Goal: Transaction & Acquisition: Subscribe to service/newsletter

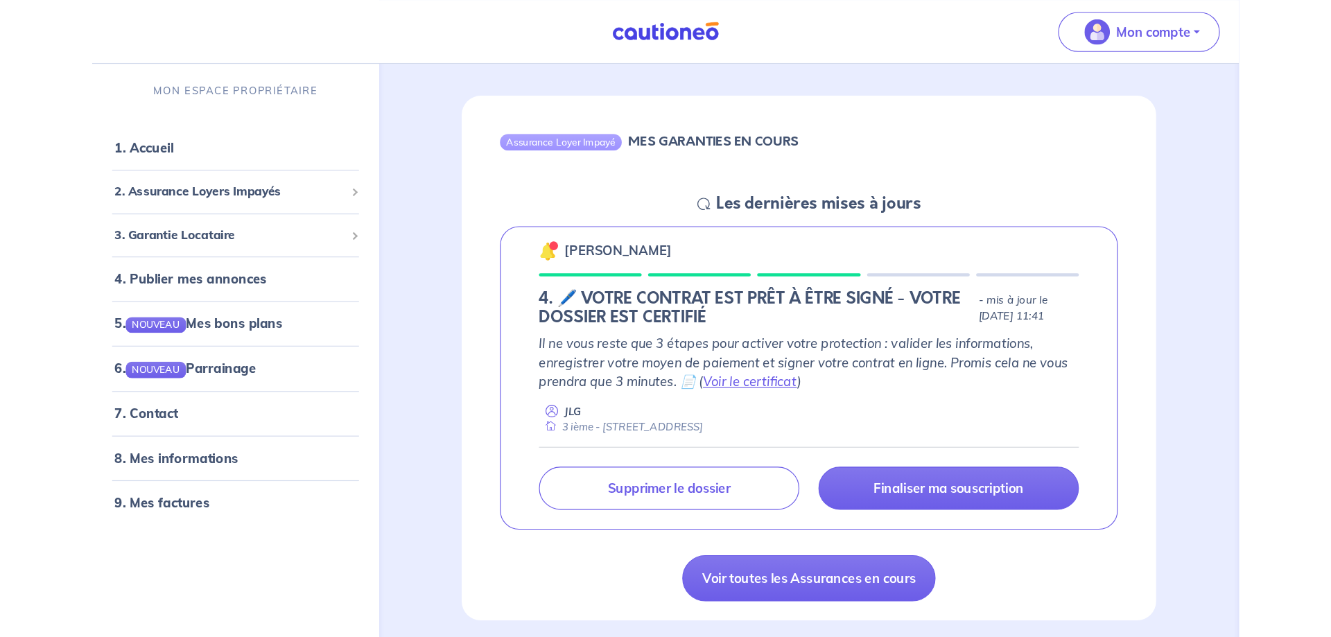
scroll to position [150, 0]
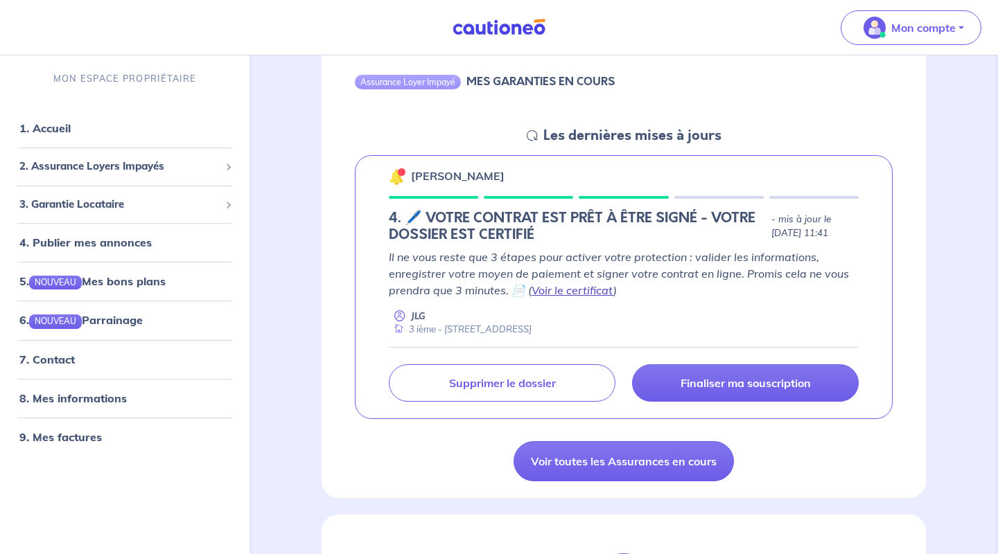
click at [576, 288] on link "Voir le certificat" at bounding box center [573, 290] width 82 height 14
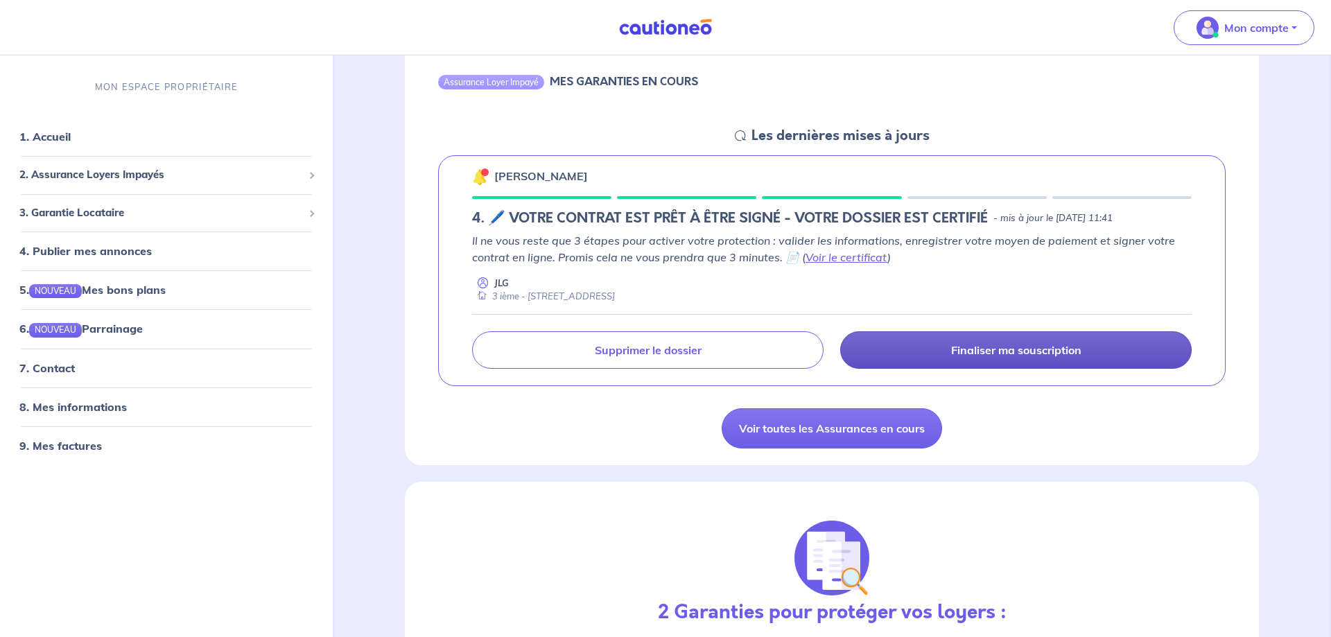
click at [990, 355] on p "Finaliser ma souscription" at bounding box center [1016, 350] width 130 height 14
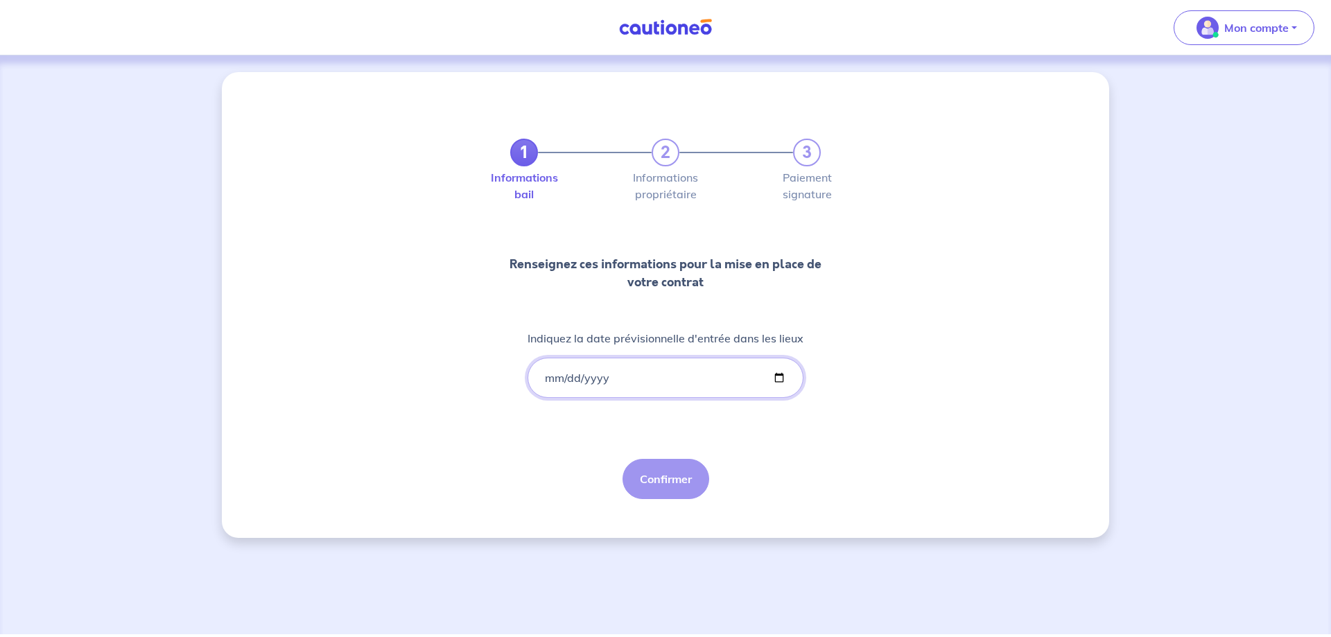
click at [630, 383] on input "Indiquez la date prévisionnelle d'entrée dans les lieux" at bounding box center [665, 378] width 276 height 40
click at [771, 376] on input "Indiquez la date prévisionnelle d'entrée dans les lieux" at bounding box center [665, 378] width 276 height 40
type input "[DATE]"
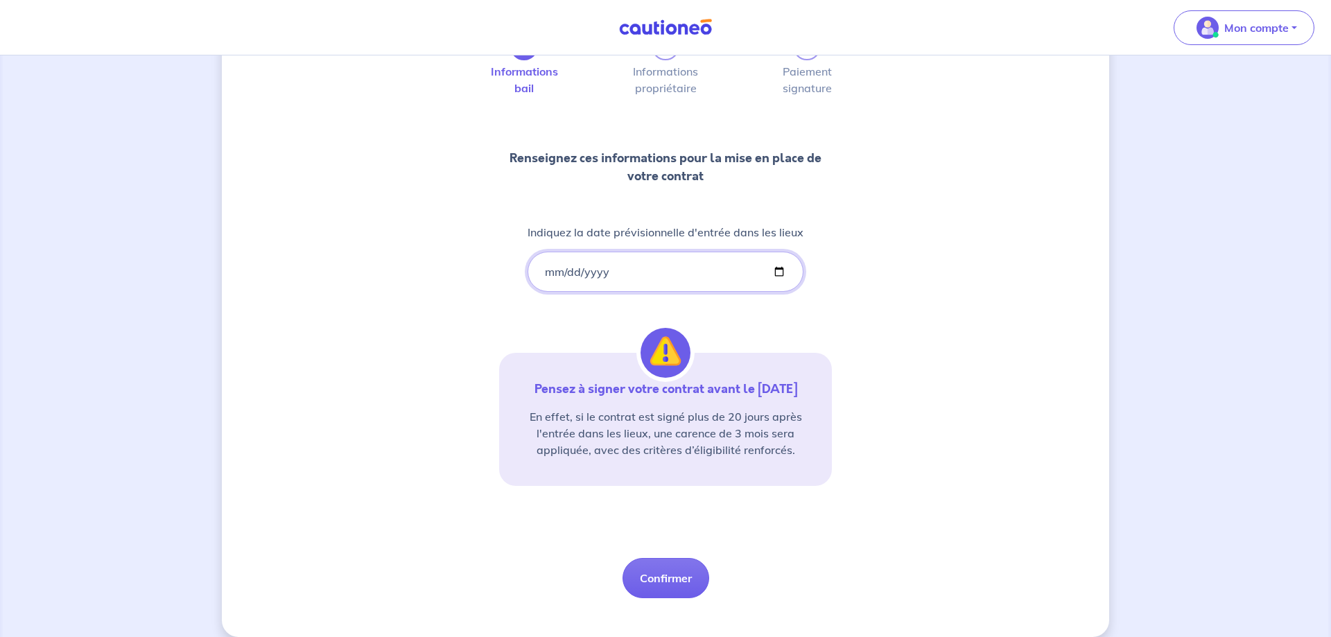
scroll to position [123, 0]
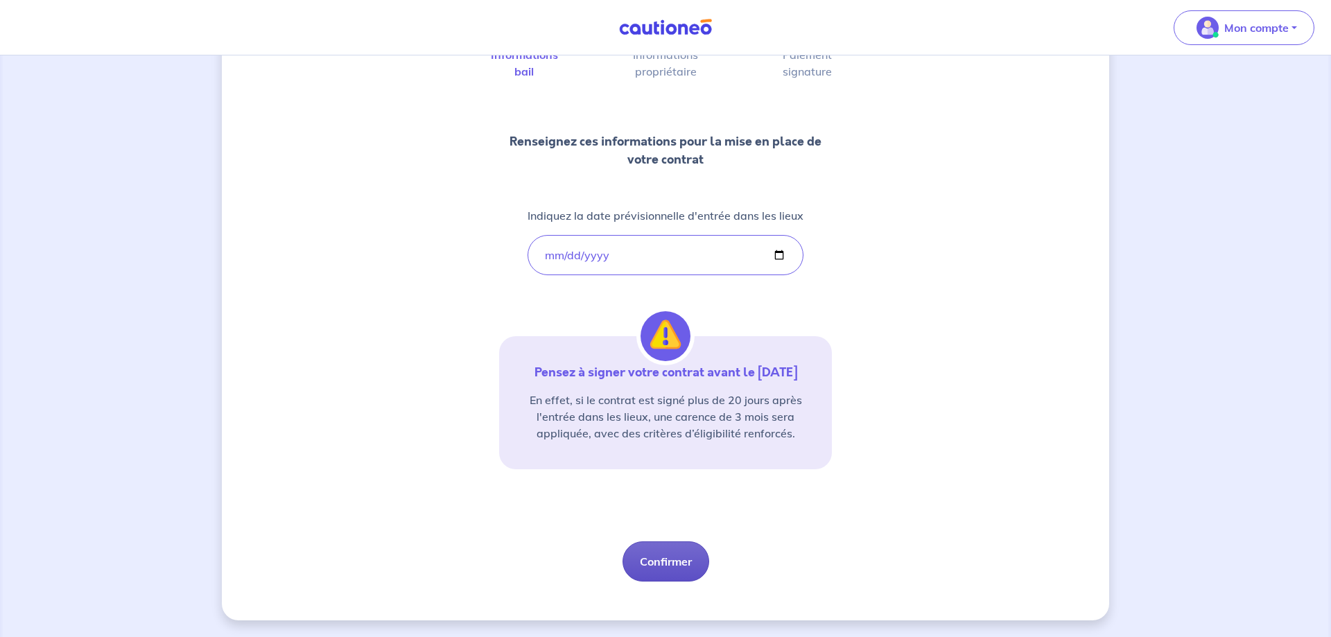
click at [667, 554] on button "Confirmer" at bounding box center [665, 561] width 87 height 40
select select "FR"
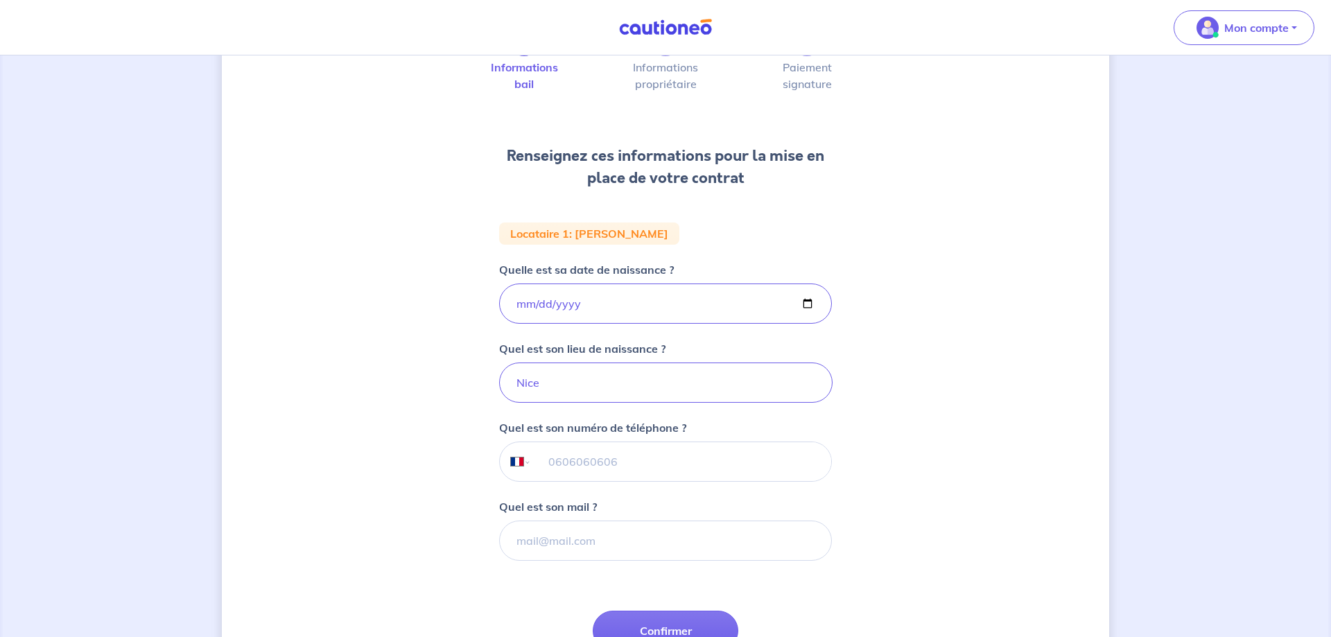
scroll to position [141, 0]
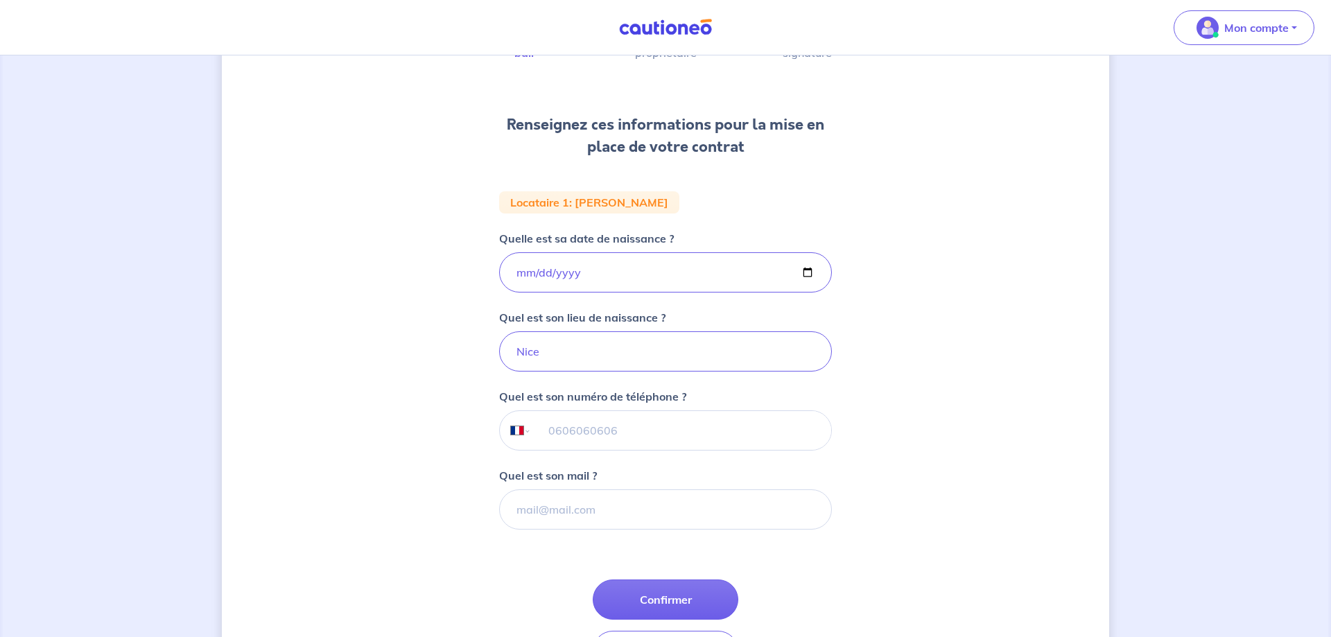
click at [575, 430] on input "tel" at bounding box center [681, 430] width 299 height 39
click at [568, 428] on input "tel" at bounding box center [681, 430] width 299 height 39
type input "06 18 87 37 04"
click at [604, 509] on input "Quel est son mail ?" at bounding box center [665, 509] width 333 height 40
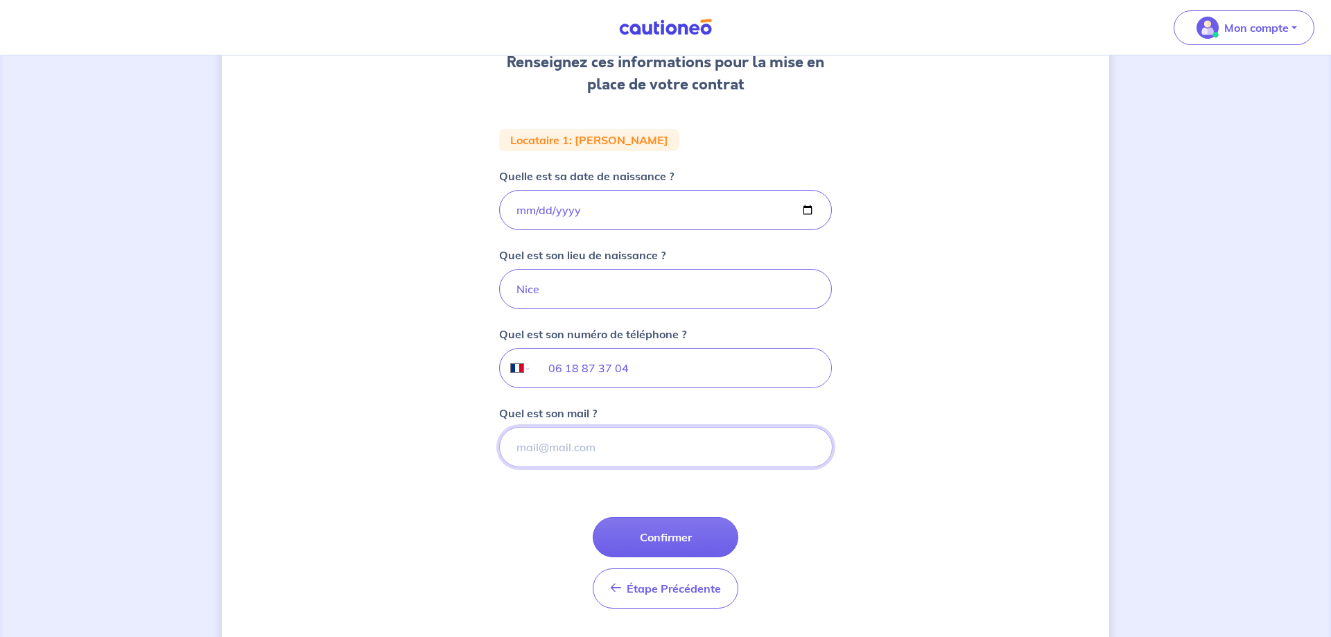
scroll to position [204, 0]
type input "[EMAIL_ADDRESS][DOMAIN_NAME]"
click at [660, 536] on button "Confirmer" at bounding box center [666, 536] width 146 height 40
select select "FR"
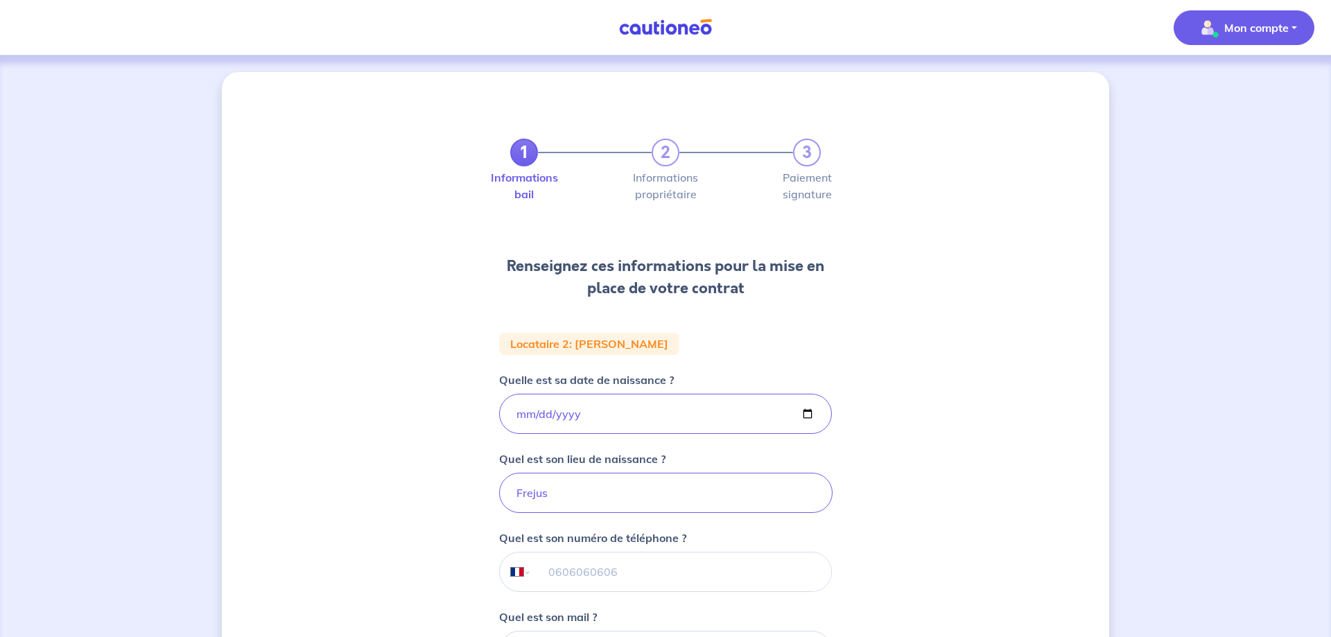
click at [997, 26] on button "Mon compte" at bounding box center [1243, 27] width 141 height 35
click at [657, 24] on img at bounding box center [665, 27] width 104 height 17
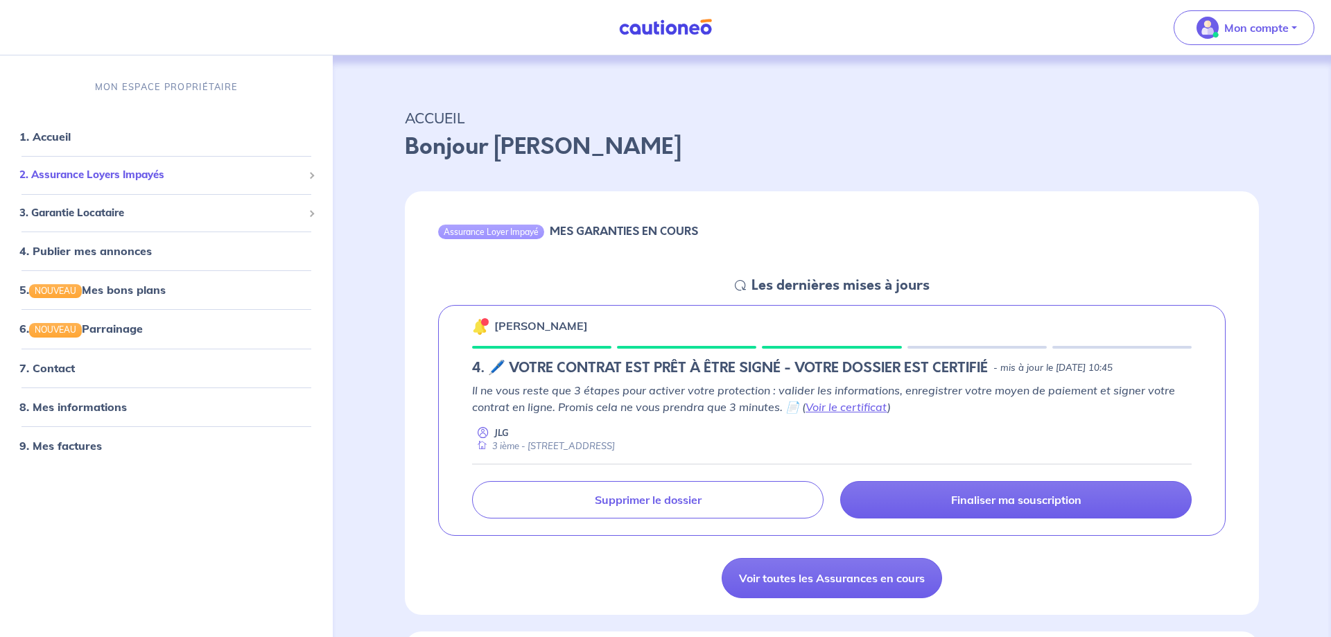
click at [261, 178] on span "2. Assurance Loyers Impayés" at bounding box center [160, 175] width 283 height 16
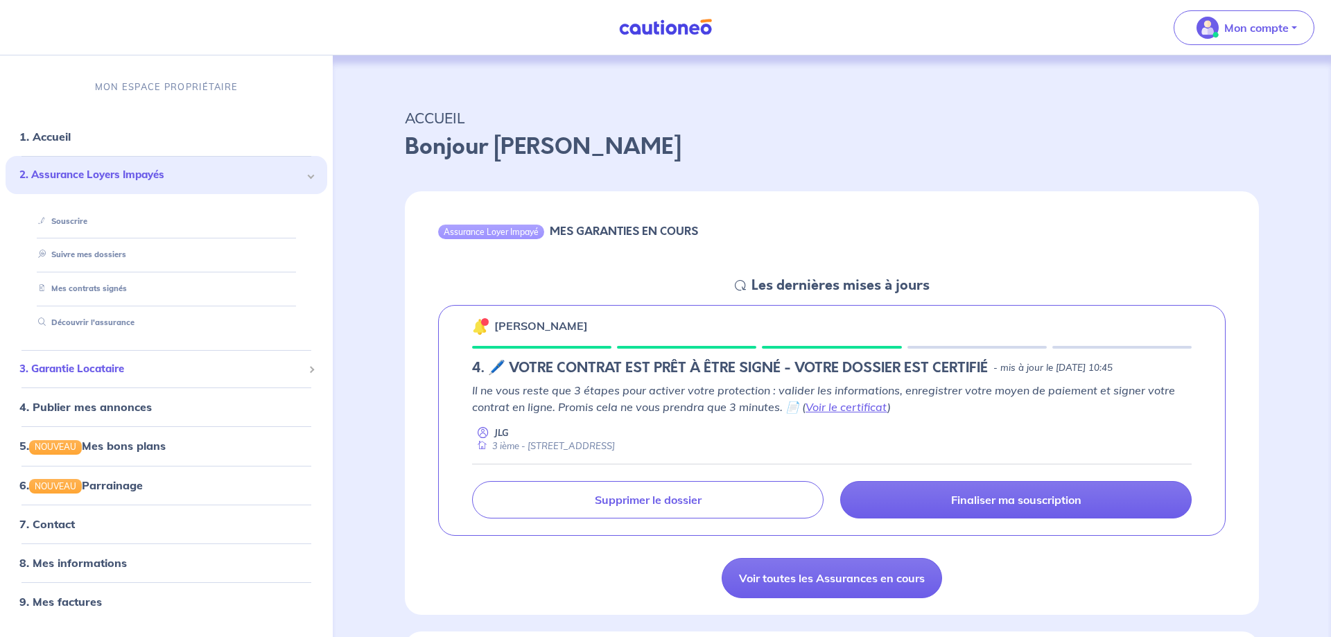
drag, startPoint x: 234, startPoint y: 363, endPoint x: 229, endPoint y: 371, distance: 10.0
click at [233, 365] on span "3. Garantie Locataire" at bounding box center [160, 369] width 283 height 16
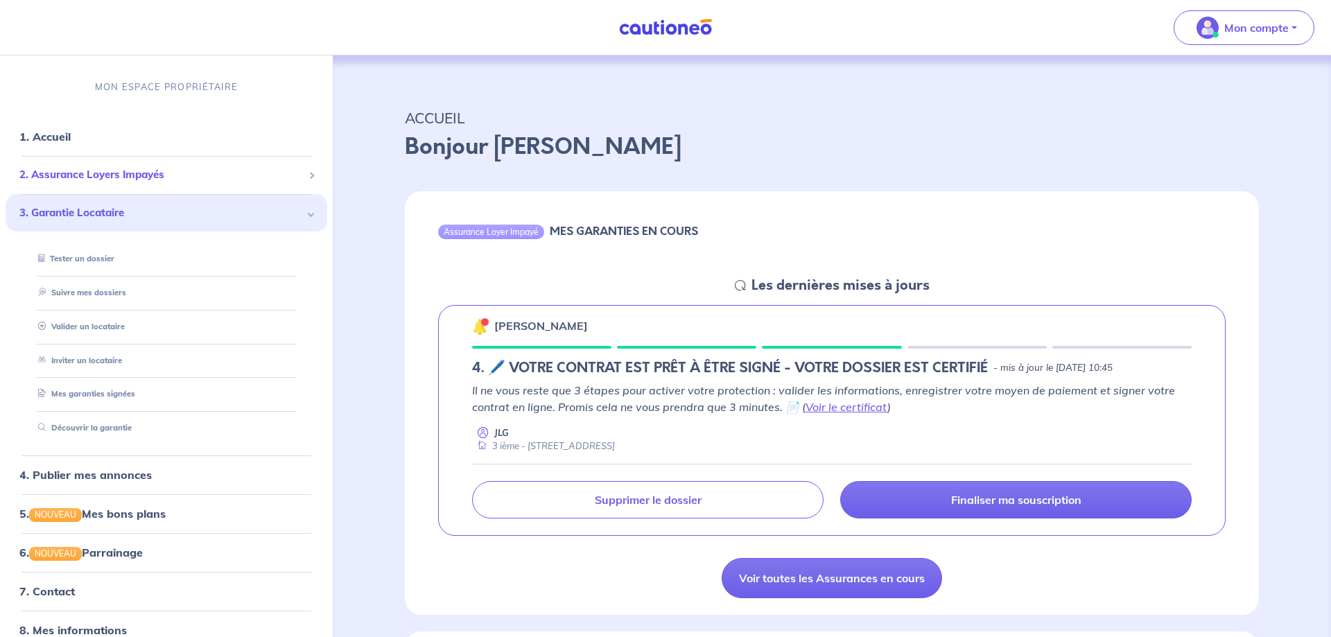
click at [90, 174] on span "2. Assurance Loyers Impayés" at bounding box center [160, 175] width 283 height 16
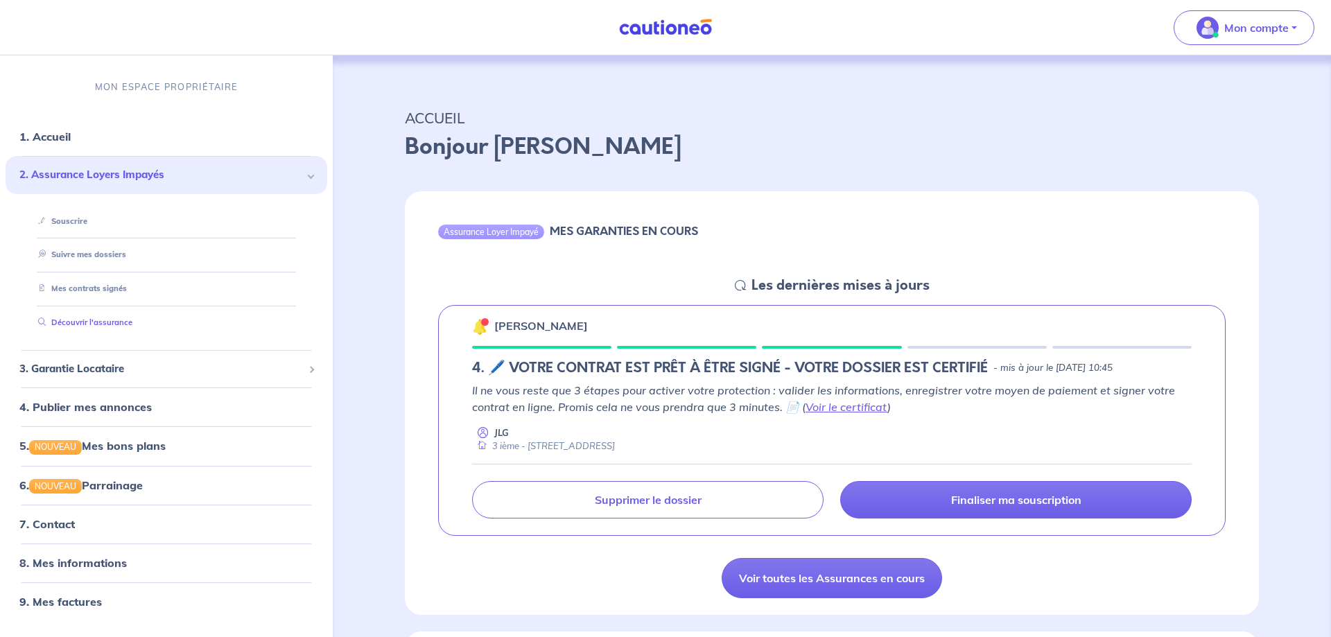
click at [104, 322] on link "Découvrir l'assurance" at bounding box center [83, 322] width 100 height 10
